Goal: Information Seeking & Learning: Get advice/opinions

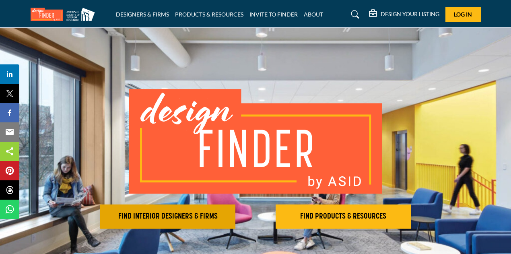
click at [179, 210] on button "FIND INTERIOR DESIGNERS & FIRMS" at bounding box center [167, 216] width 135 height 24
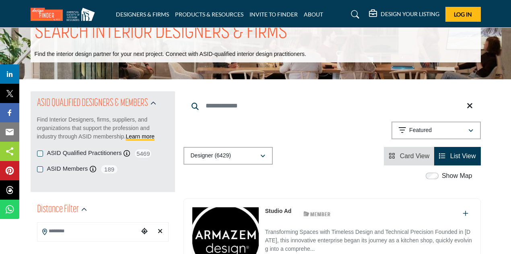
scroll to position [40, 0]
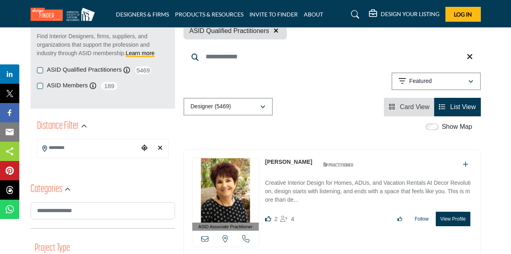
scroll to position [121, 0]
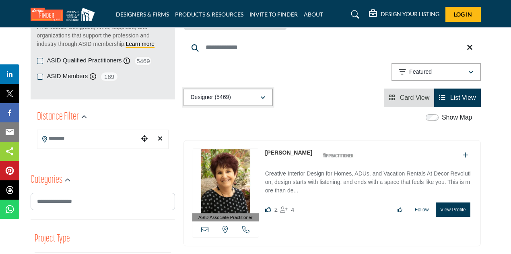
click at [208, 99] on p "Designer (5469)" at bounding box center [211, 97] width 40 height 8
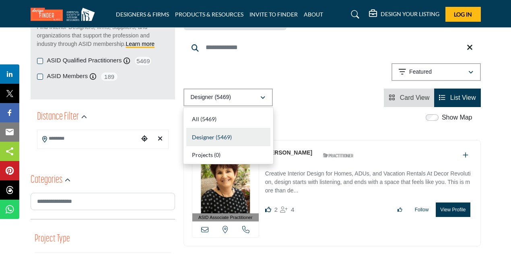
click at [314, 80] on div "Showing 21 results out of 5469 Featured" at bounding box center [331, 73] width 297 height 21
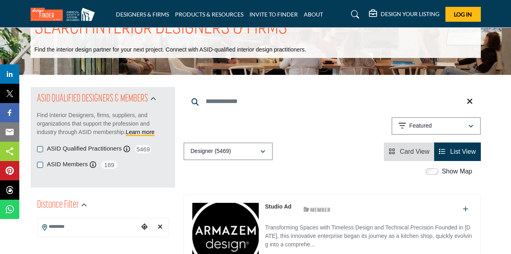
scroll to position [4, 0]
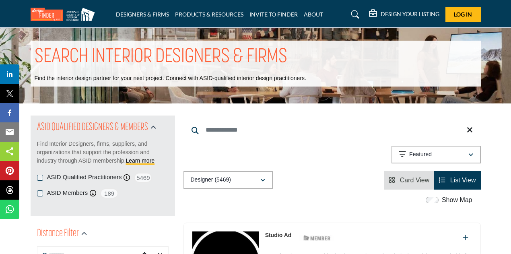
click at [39, 60] on h1 "SEARCH INTERIOR DESIGNERS & FIRMS" at bounding box center [161, 57] width 253 height 25
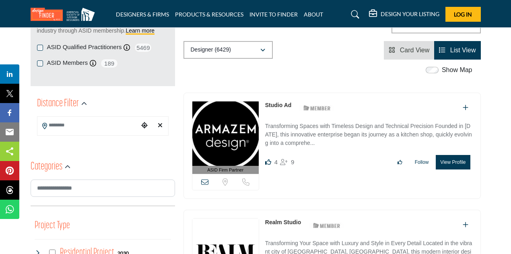
scroll to position [121, 0]
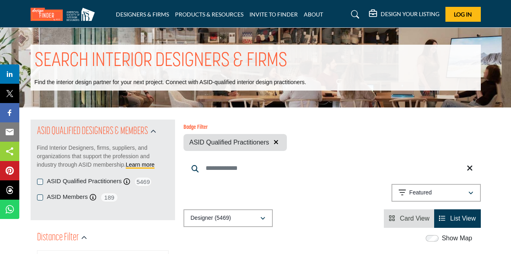
click at [221, 169] on input "Search Keyword" at bounding box center [331, 168] width 297 height 19
type input "*******"
click at [265, 171] on input "*******" at bounding box center [331, 168] width 297 height 19
click at [469, 169] on icon at bounding box center [470, 168] width 6 height 8
